Goal: Task Accomplishment & Management: Manage account settings

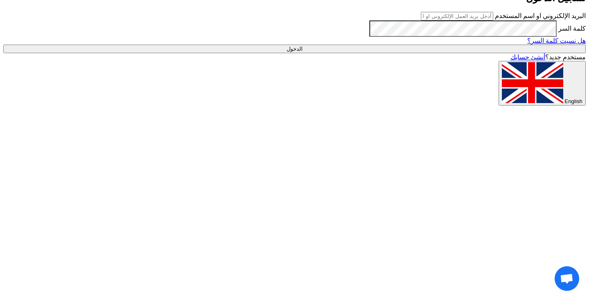
click at [472, 20] on input "text" at bounding box center [457, 16] width 72 height 9
type input "[PERSON_NAME][EMAIL_ADDRESS][DOMAIN_NAME]"
click at [474, 53] on input "الدخول" at bounding box center [294, 49] width 582 height 9
type input "Sign in"
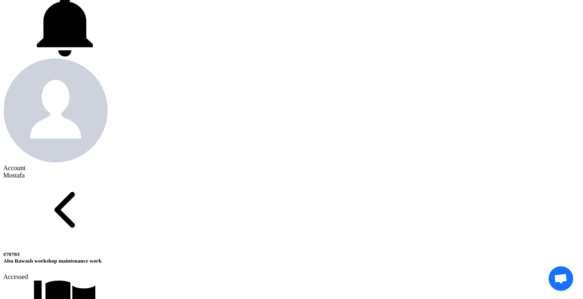
scroll to position [286, 0]
